Goal: Transaction & Acquisition: Purchase product/service

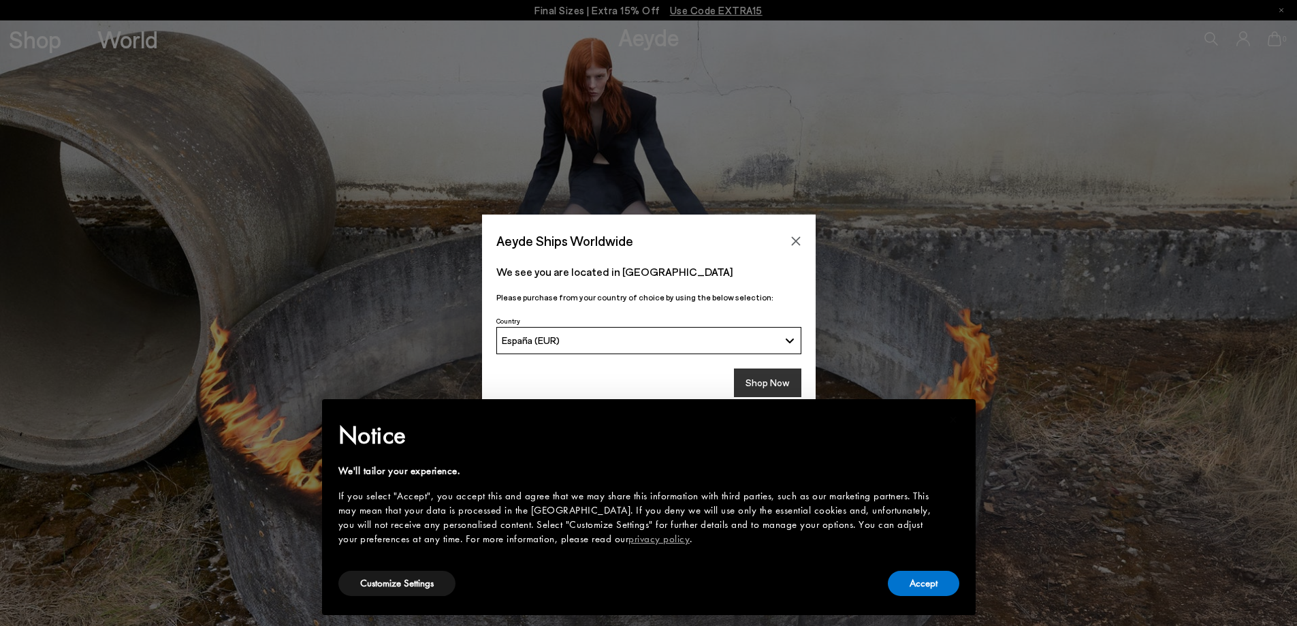
click at [790, 387] on button "Shop Now" at bounding box center [767, 382] width 67 height 29
click at [929, 586] on button "Accept" at bounding box center [923, 582] width 71 height 25
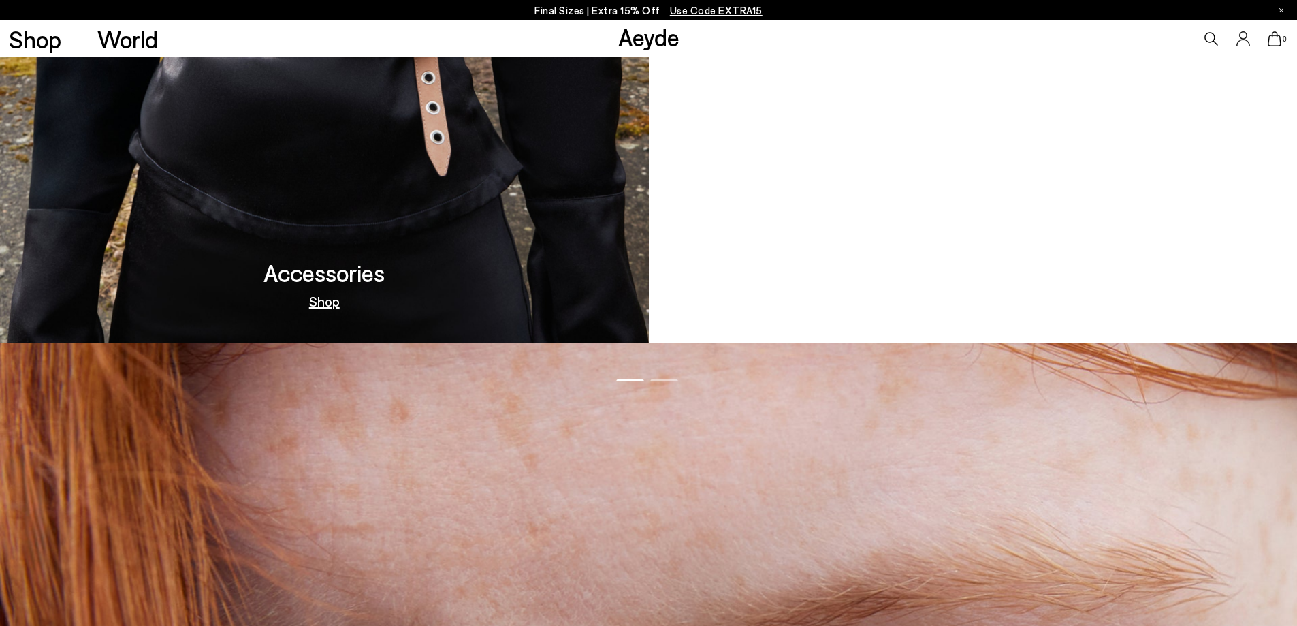
scroll to position [1906, 0]
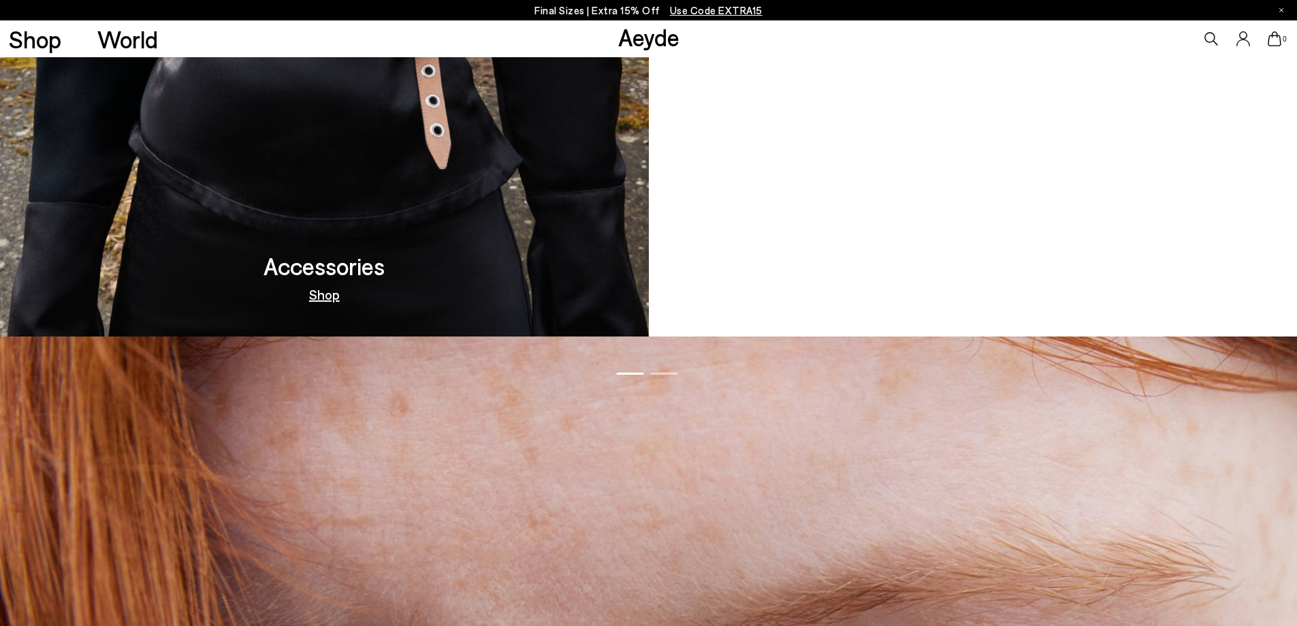
click at [938, 273] on h3 "Moccasin Capsule" at bounding box center [972, 266] width 185 height 24
click at [984, 293] on link "Out Now" at bounding box center [972, 294] width 53 height 14
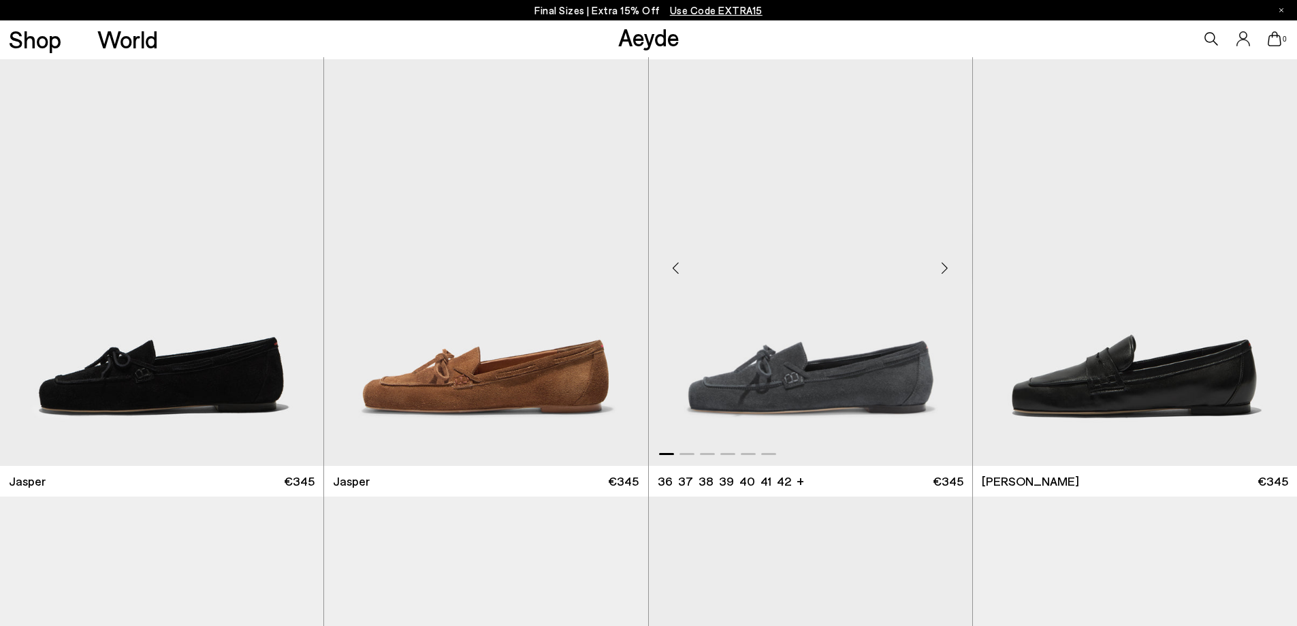
scroll to position [681, 0]
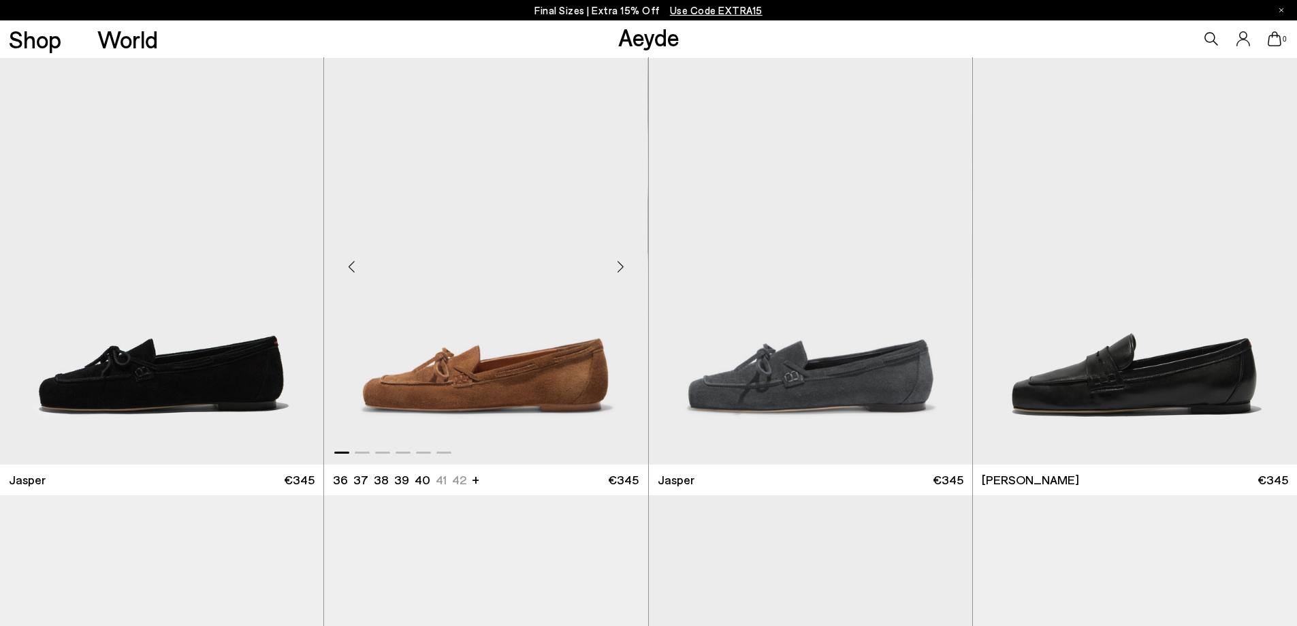
click at [620, 272] on div "Next slide" at bounding box center [620, 266] width 41 height 41
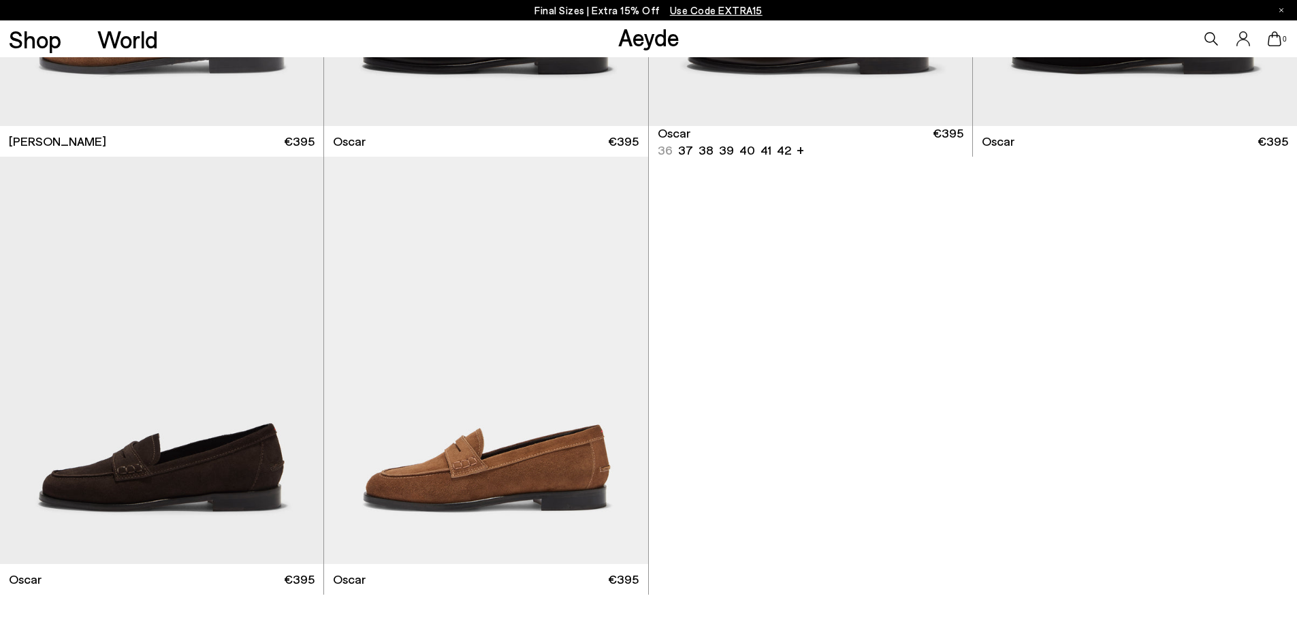
scroll to position [2451, 0]
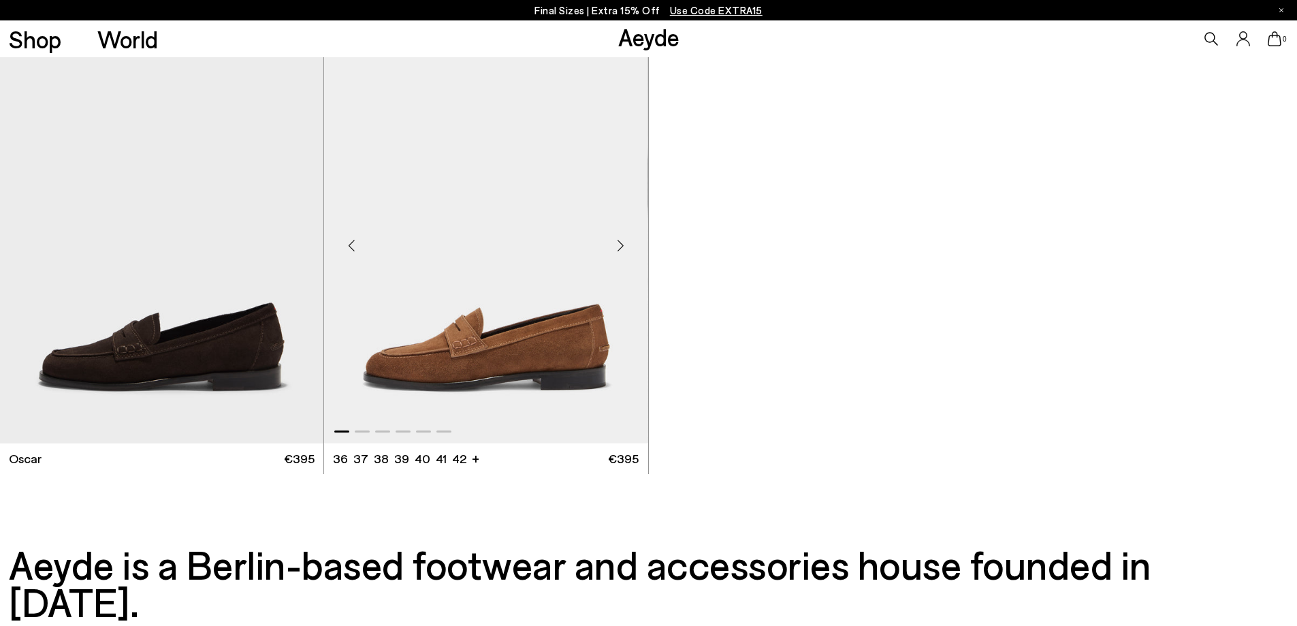
click at [617, 246] on div "Next slide" at bounding box center [620, 245] width 41 height 41
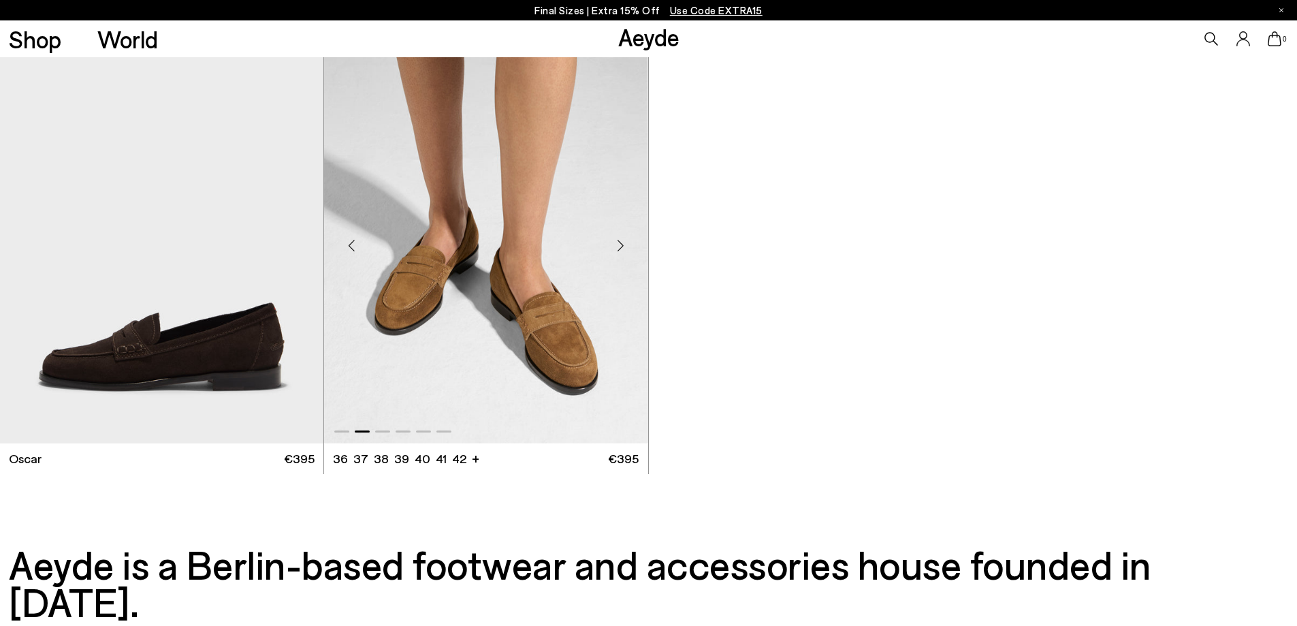
click at [617, 246] on div "Next slide" at bounding box center [620, 245] width 41 height 41
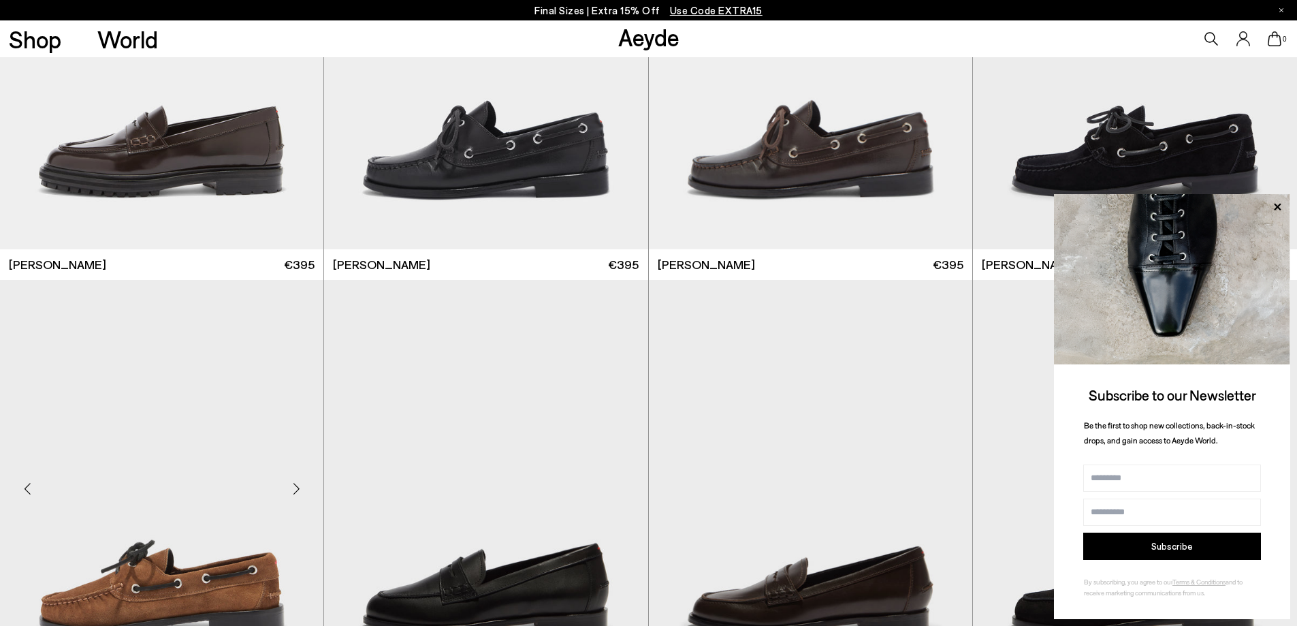
scroll to position [2042, 0]
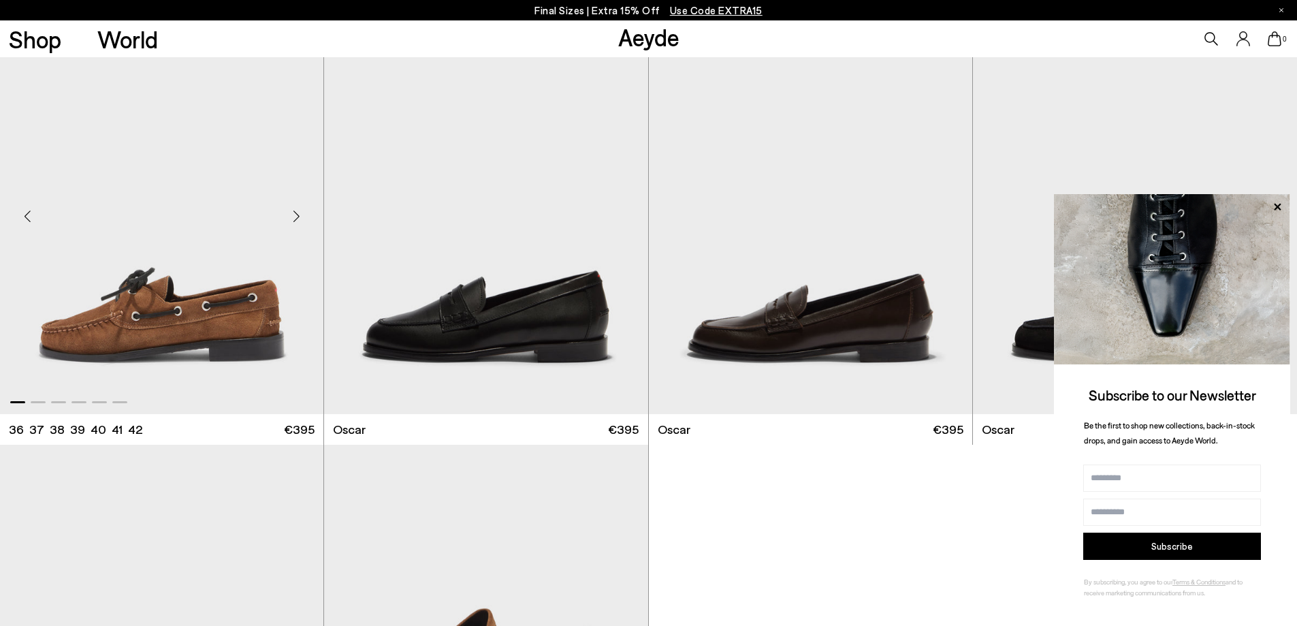
click at [283, 224] on div "Next slide" at bounding box center [296, 216] width 41 height 41
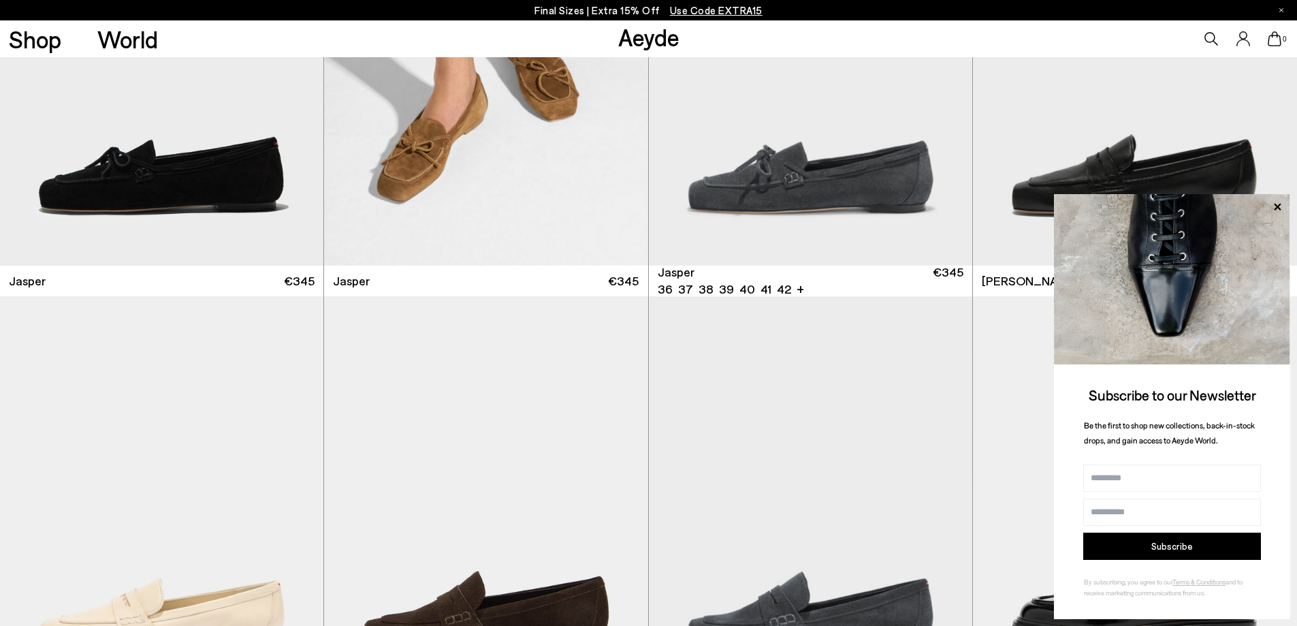
scroll to position [1157, 0]
